Goal: Task Accomplishment & Management: Manage account settings

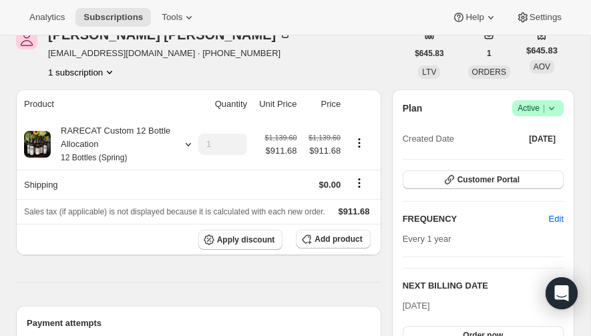
scroll to position [65, 0]
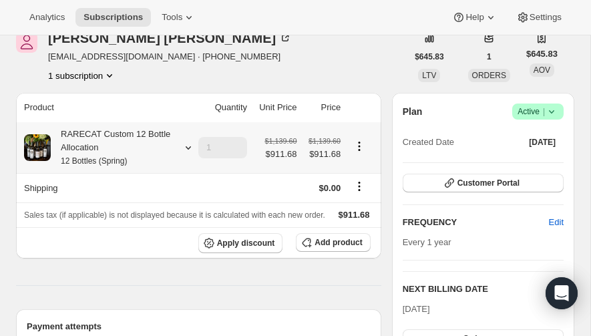
click at [91, 132] on div "RARECAT Custom 12 Bottle Allocation 12 Bottles (Spring)" at bounding box center [111, 148] width 120 height 40
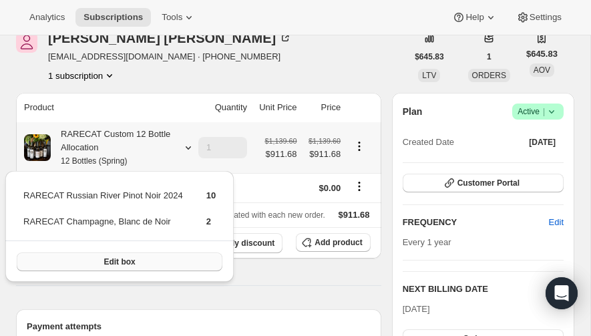
click at [105, 258] on span "Edit box" at bounding box center [118, 261] width 31 height 11
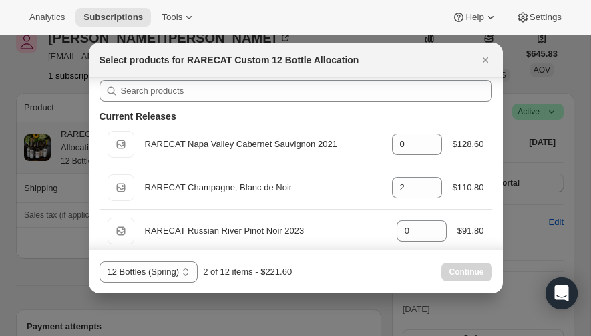
scroll to position [0, 0]
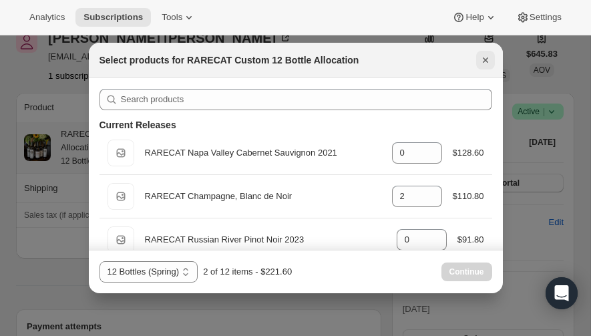
click at [485, 56] on icon "Close" at bounding box center [485, 59] width 13 height 13
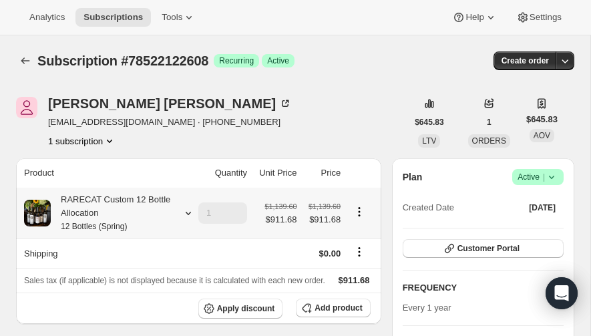
scroll to position [65, 0]
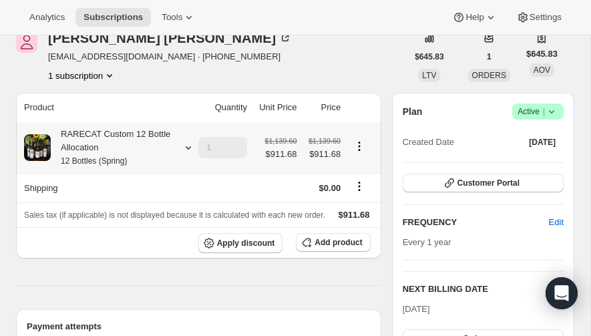
click at [88, 160] on small "12 Bottles (Spring)" at bounding box center [94, 160] width 66 height 9
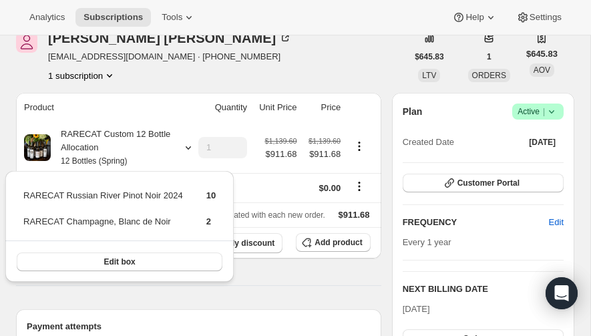
click at [265, 55] on div "[PERSON_NAME] [EMAIL_ADDRESS][DOMAIN_NAME] · [PHONE_NUMBER] 1 subscription" at bounding box center [211, 56] width 391 height 51
